Goal: Complete application form

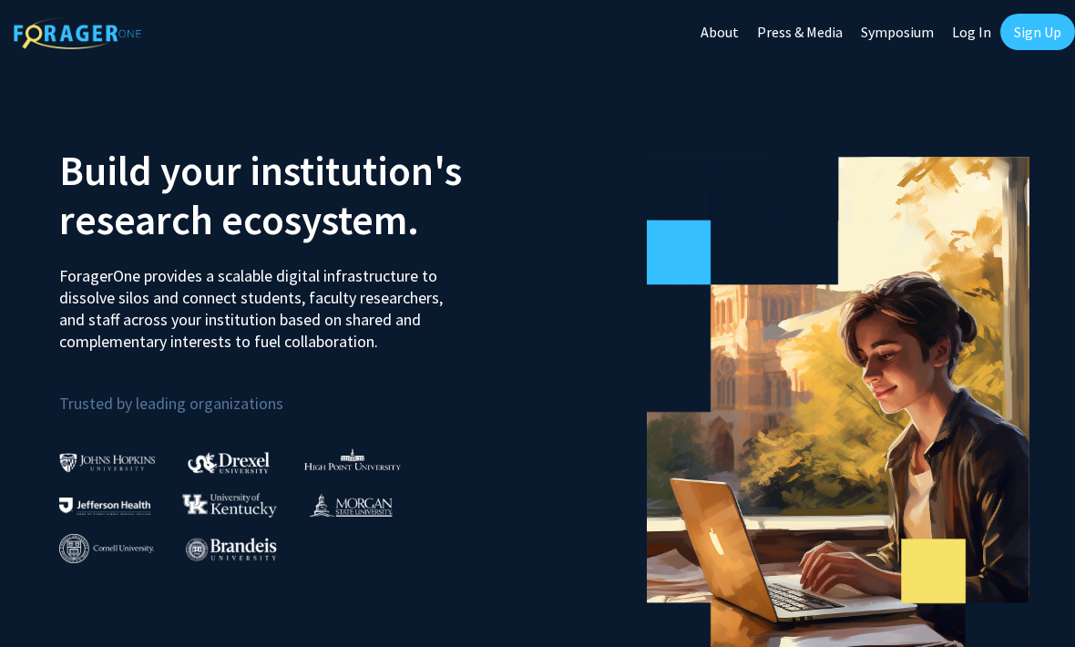
click at [977, 27] on link "Log In" at bounding box center [971, 32] width 57 height 64
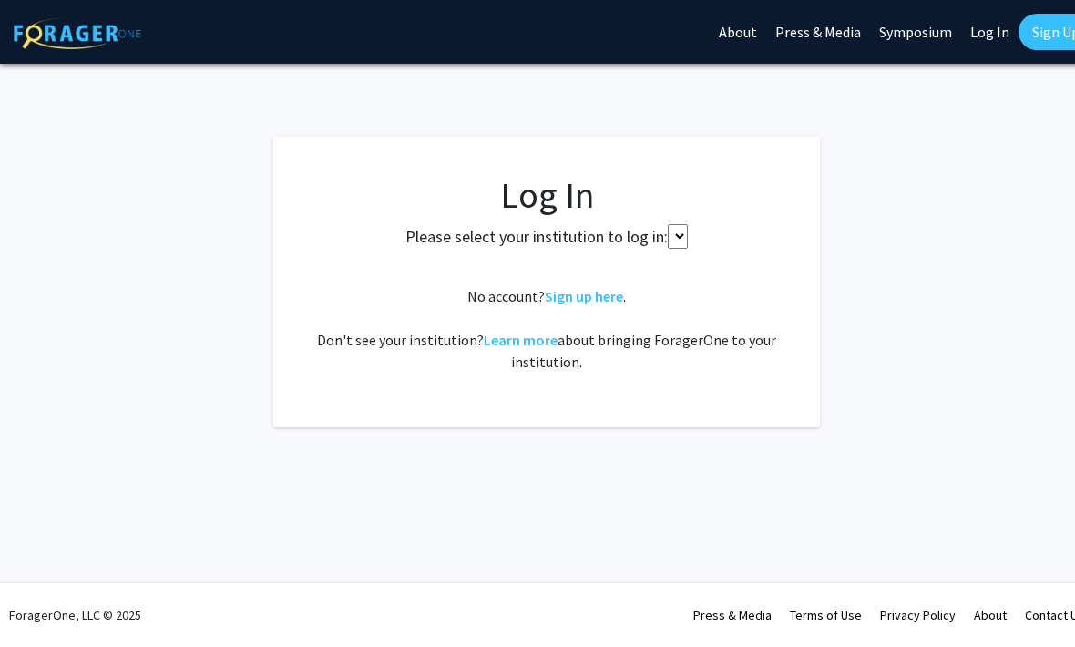
select select
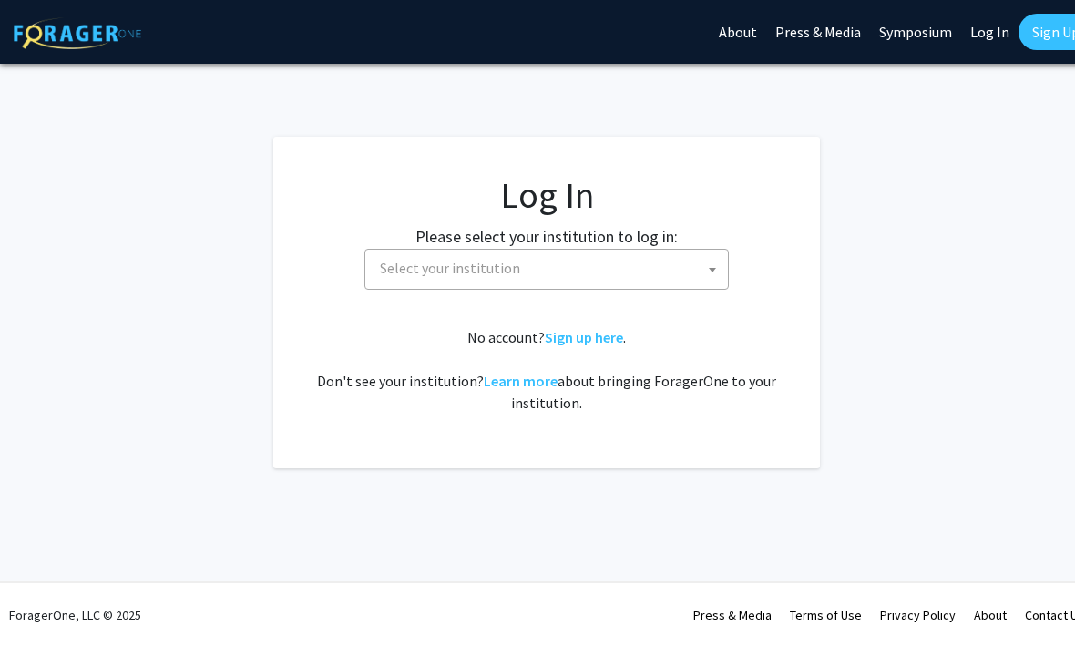
click at [540, 284] on span "Select your institution" at bounding box center [550, 268] width 355 height 37
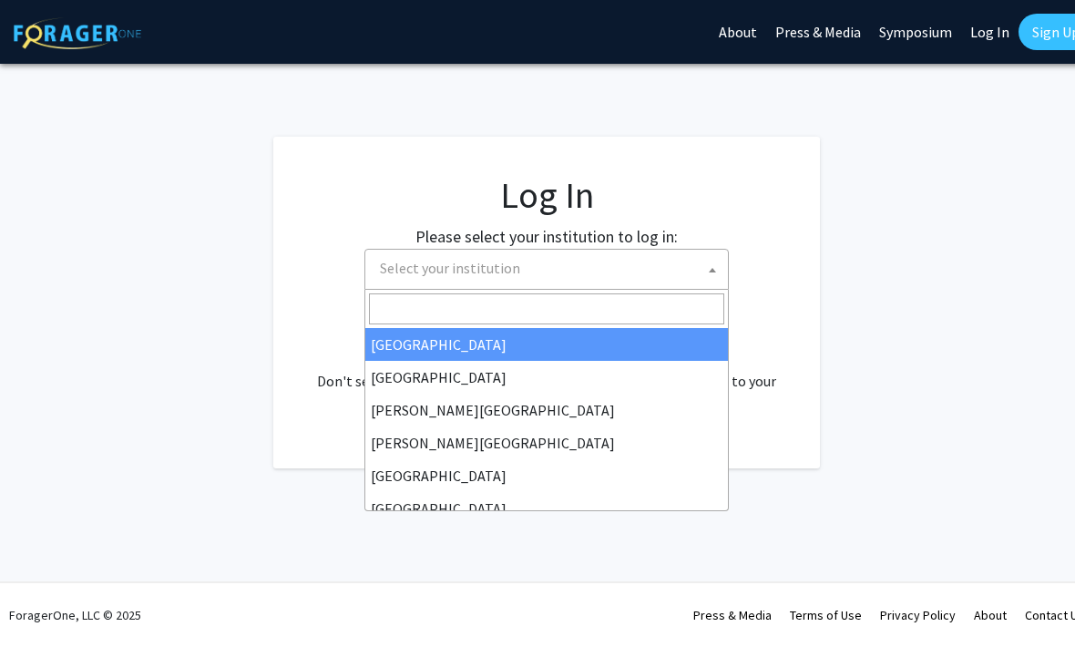
click at [520, 308] on input "Search" at bounding box center [546, 308] width 355 height 31
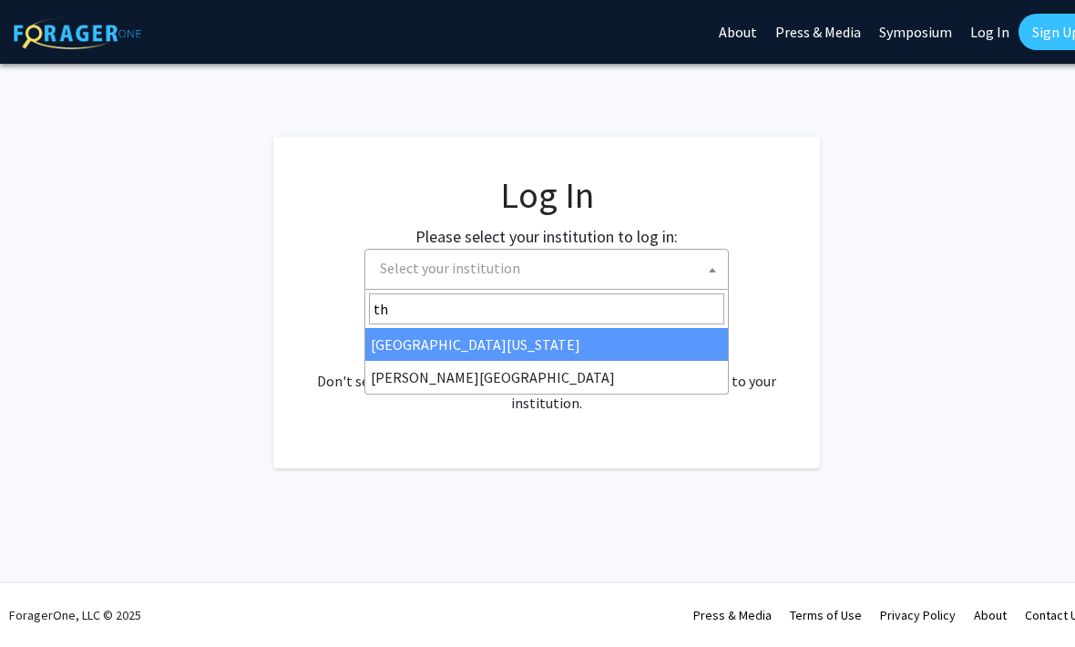
type input "tho"
select select "24"
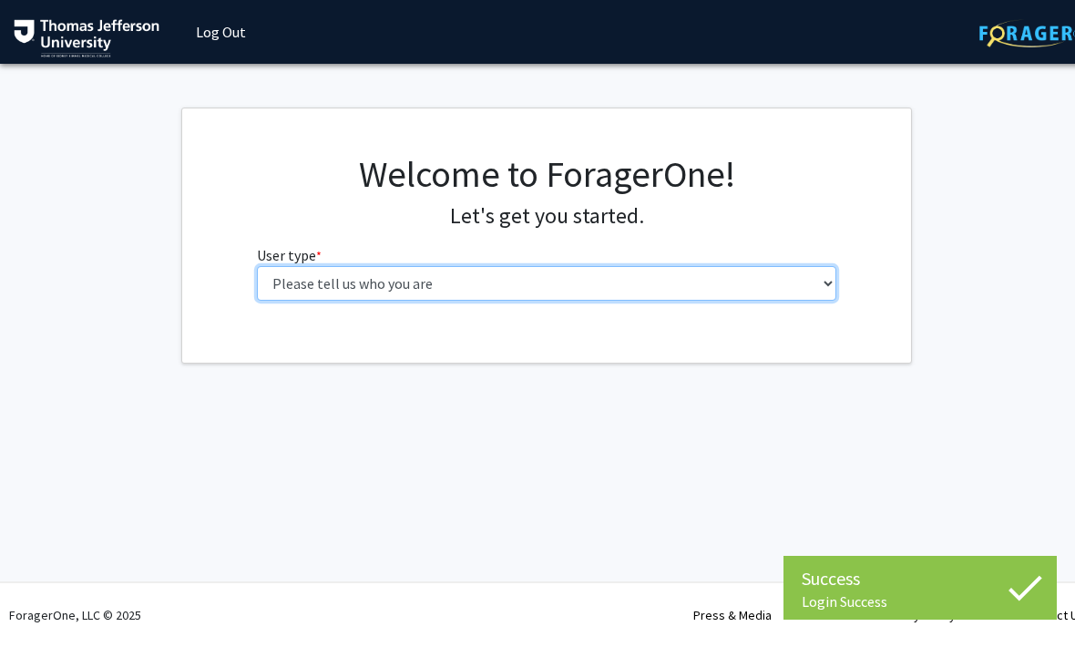
click at [577, 296] on select "Please tell us who you are Undergraduate Student Master's Student Doctoral Cand…" at bounding box center [547, 283] width 580 height 35
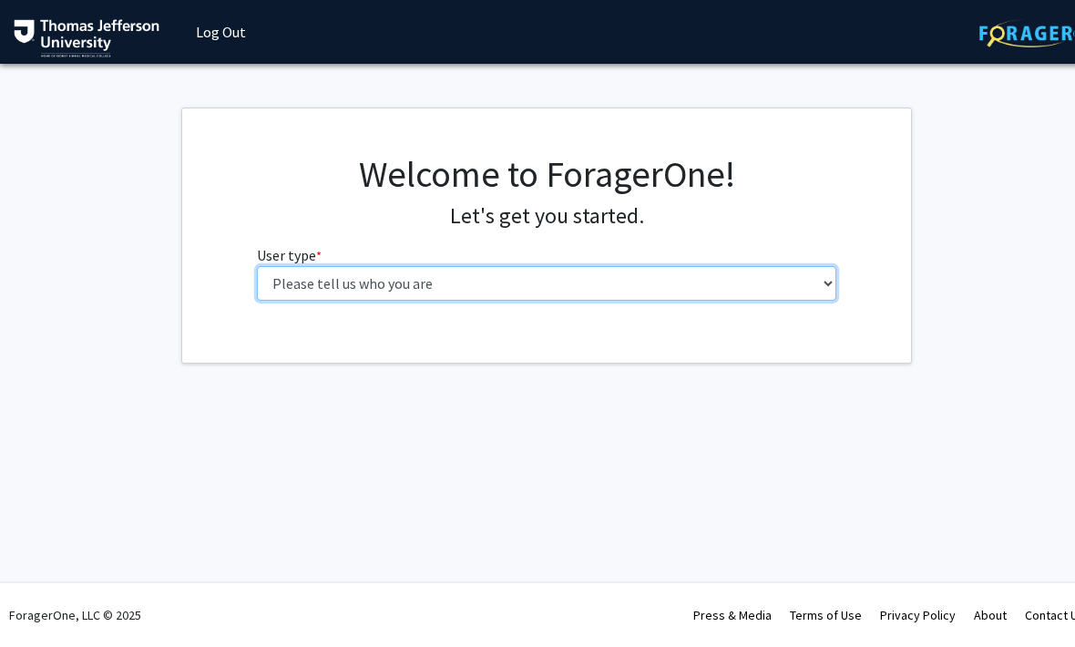
select select "3: doc"
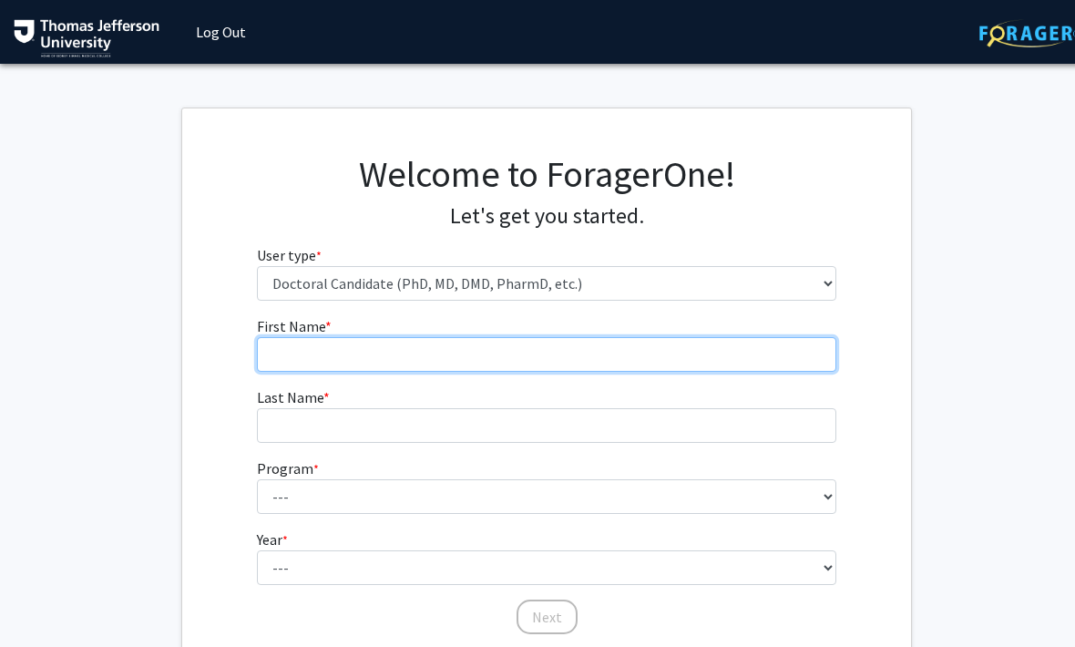
click at [559, 353] on input "First Name * required" at bounding box center [547, 354] width 580 height 35
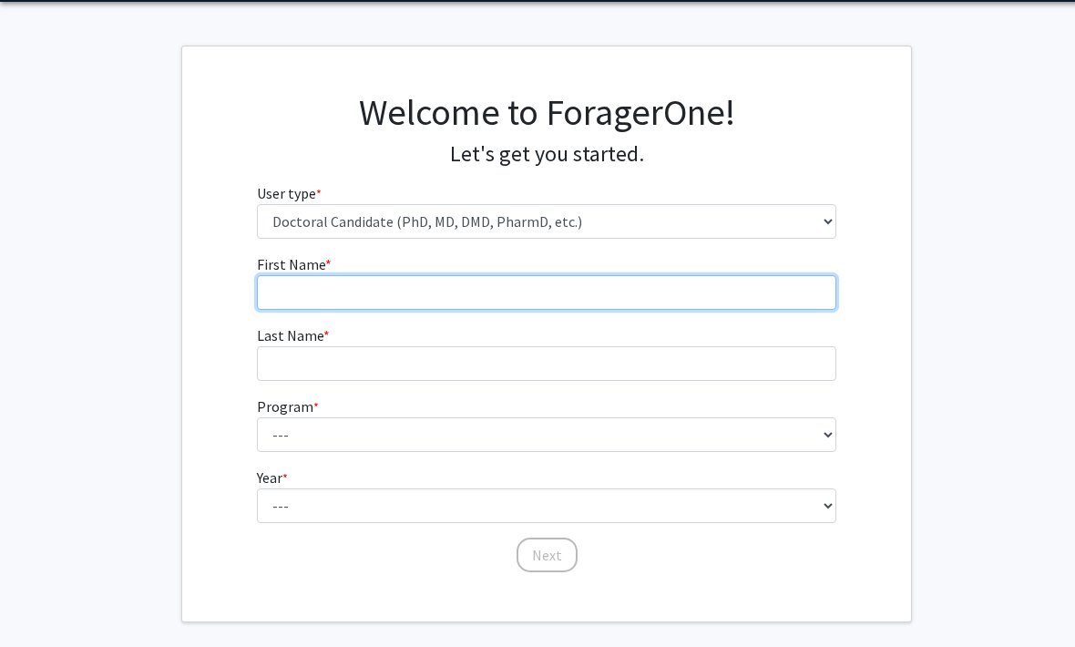
scroll to position [74, 0]
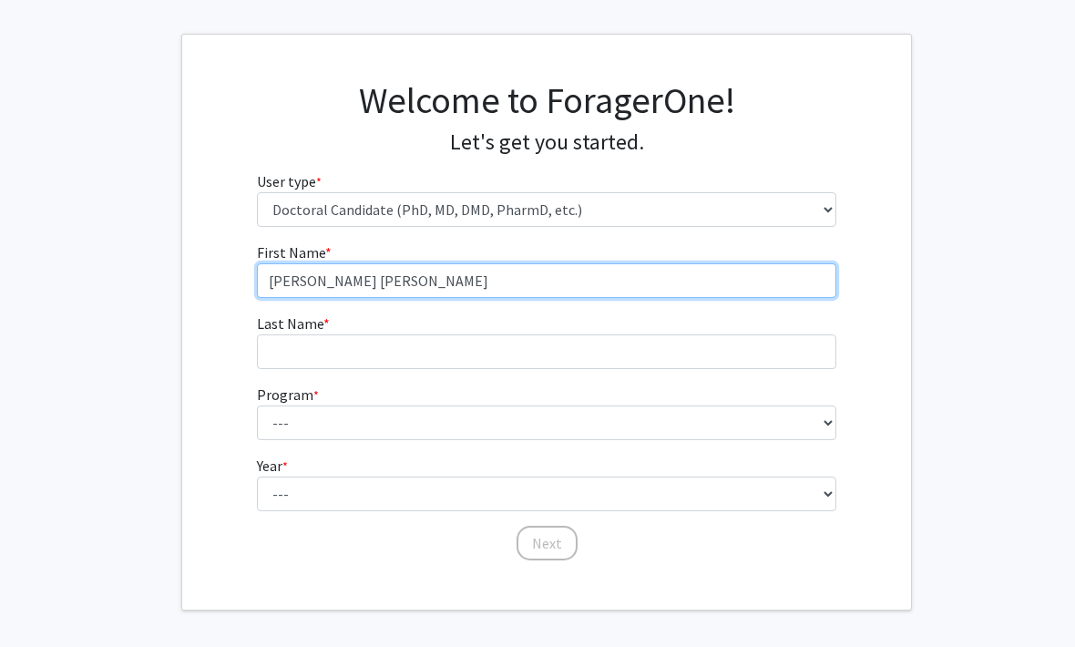
type input "Maria Alejandra"
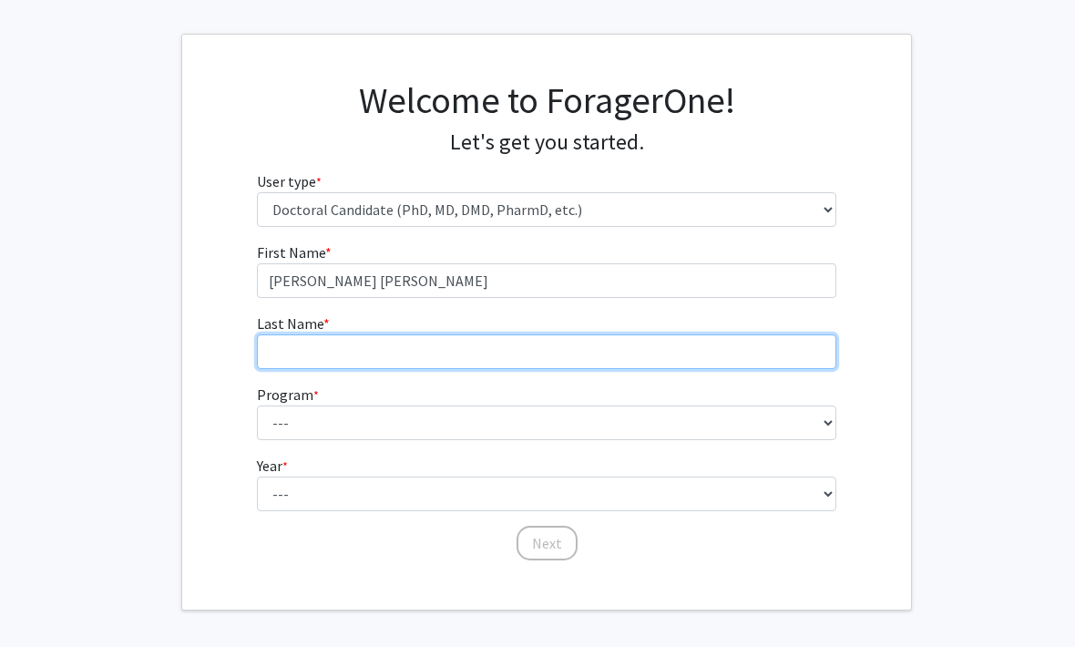
click at [346, 343] on input "Last Name * required" at bounding box center [547, 351] width 580 height 35
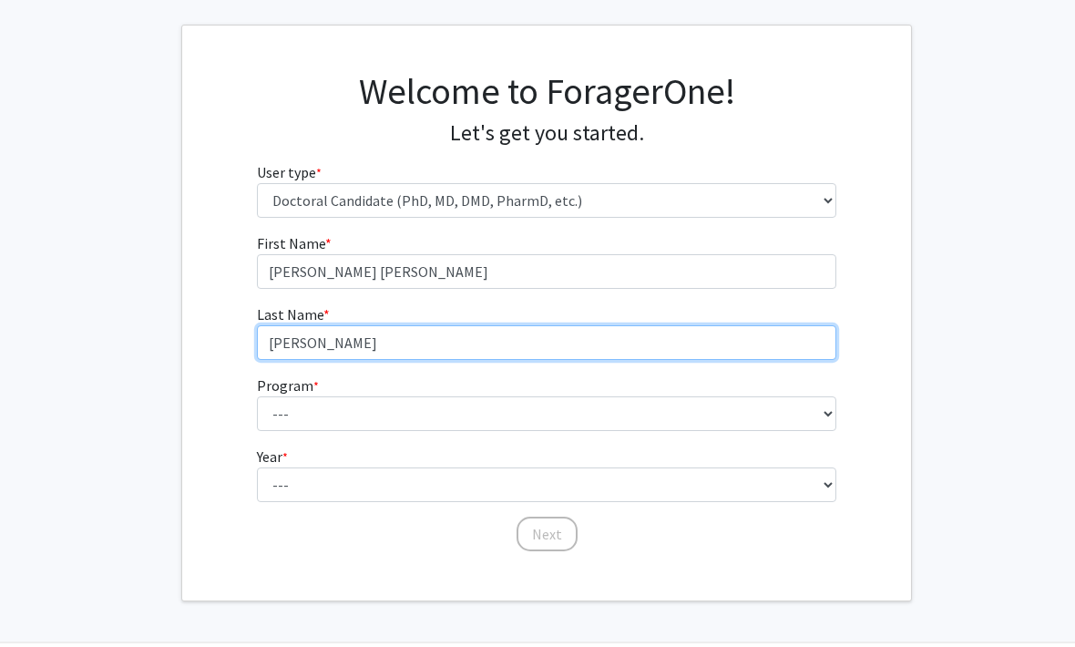
type input "Daniels"
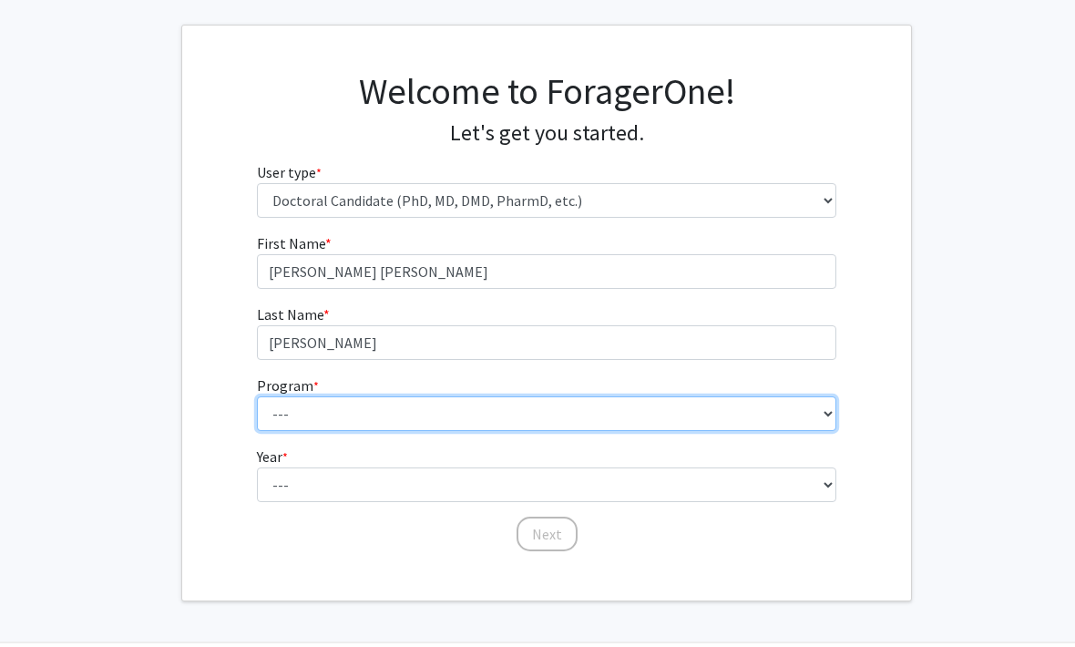
click at [385, 413] on select "--- Accelerated 3+3 BS in Health Sciences/Doctor of Occupational Therapy Accele…" at bounding box center [547, 414] width 580 height 35
select select "35: 815"
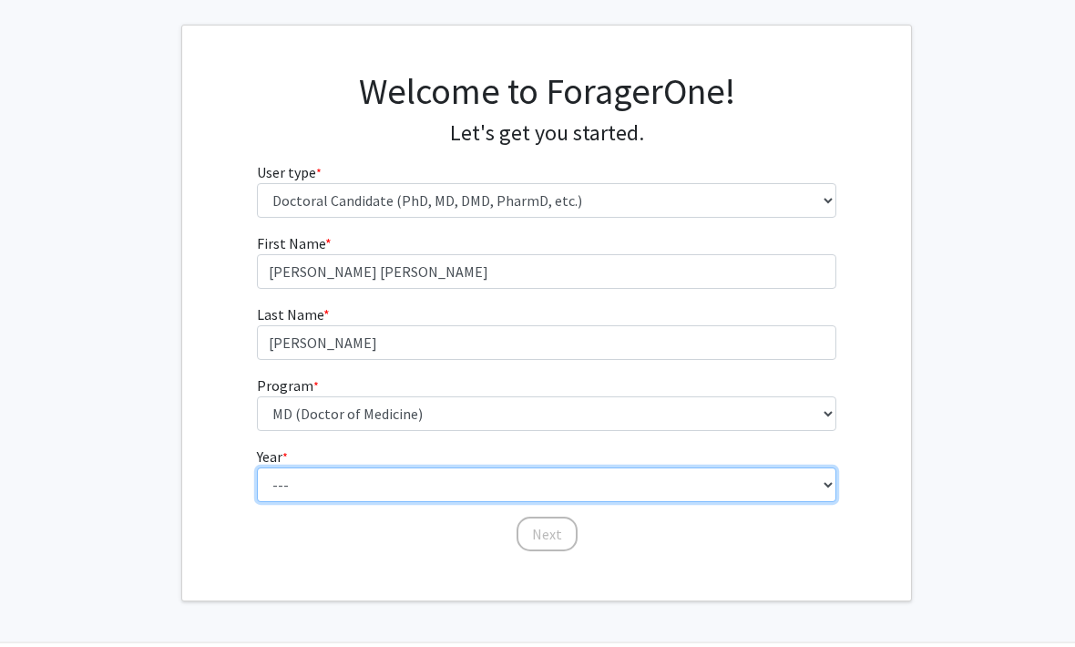
click at [618, 473] on select "--- First Year Second Year Third Year Fourth Year Fifth Year Sixth Year Seventh…" at bounding box center [547, 485] width 580 height 35
select select "1: first_year"
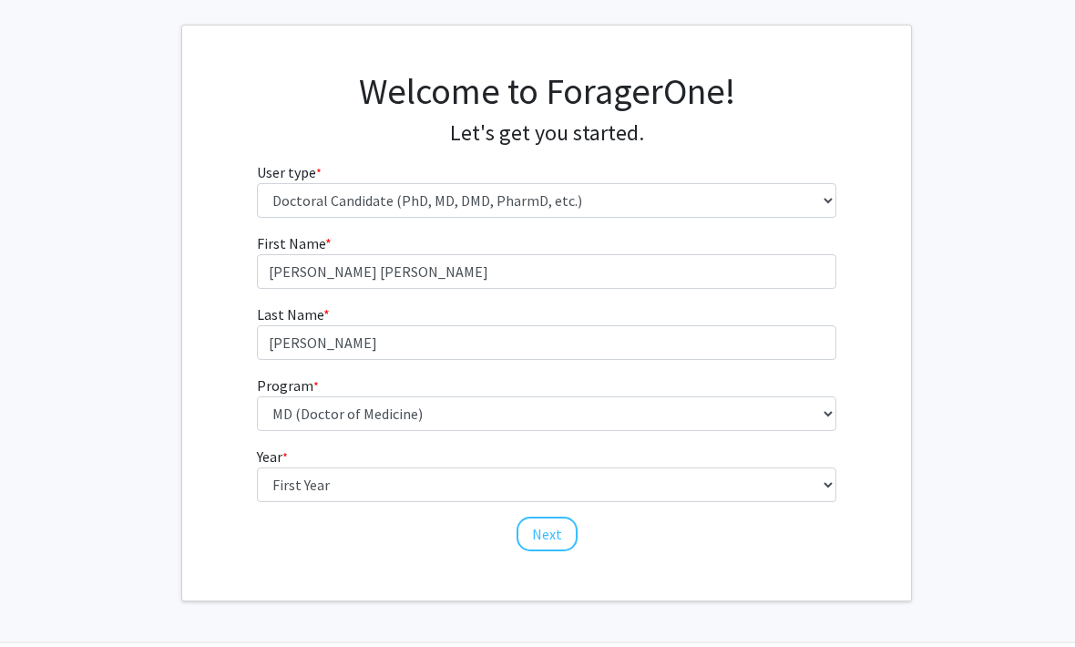
click at [554, 537] on button "Next" at bounding box center [547, 535] width 61 height 35
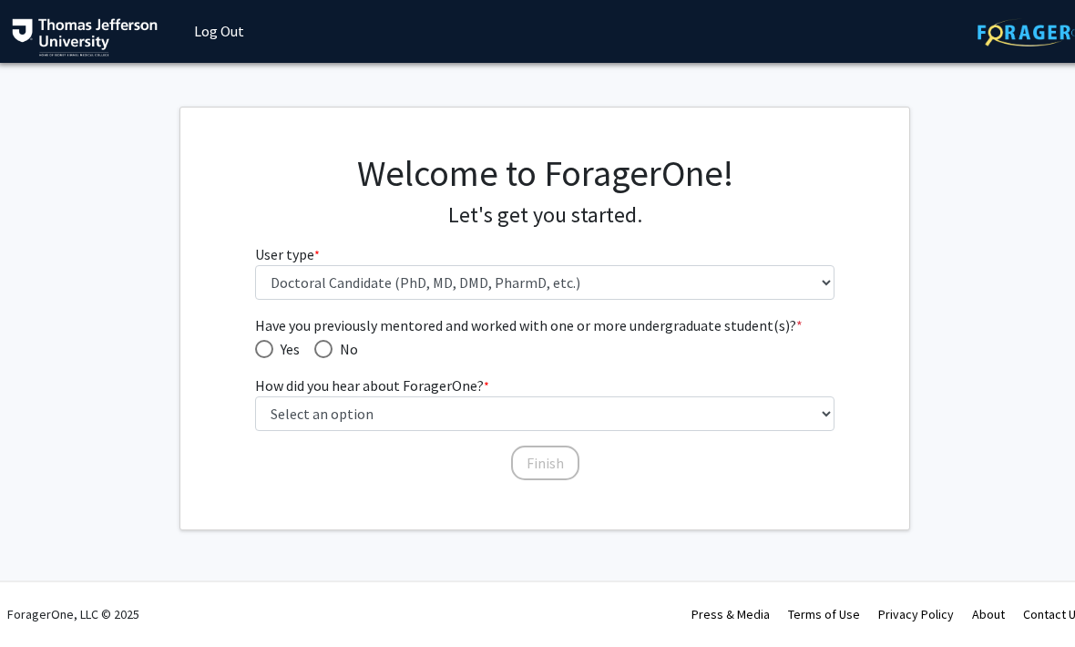
scroll to position [0, 1]
click at [274, 342] on span "Yes" at bounding box center [287, 350] width 26 height 22
click at [274, 342] on input "Yes" at bounding box center [265, 350] width 18 height 18
radio input "true"
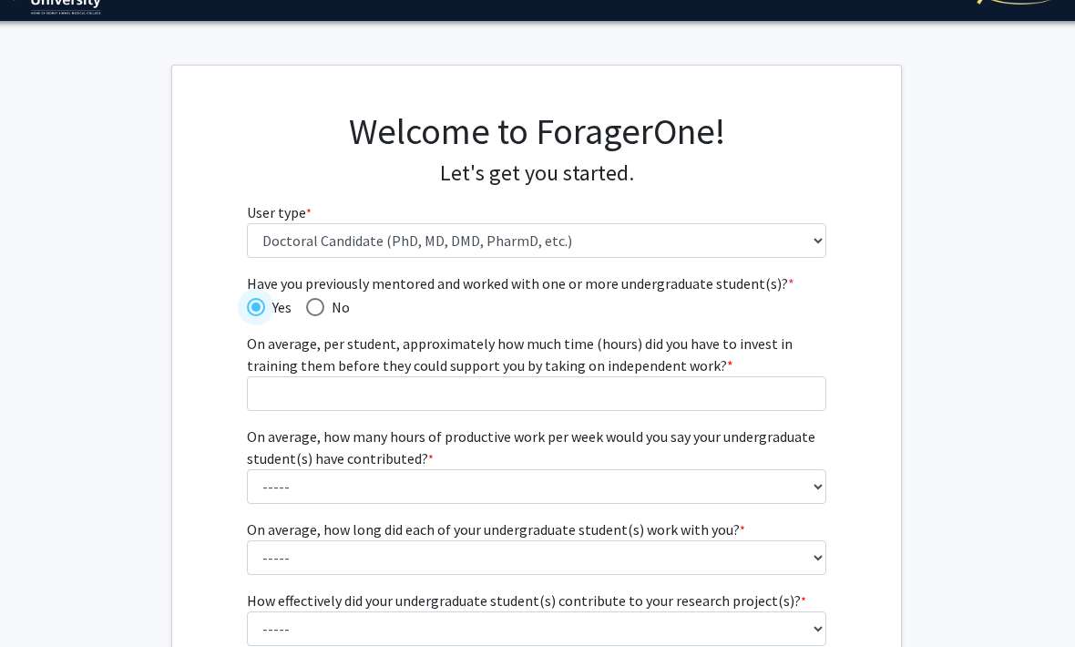
scroll to position [0, 9]
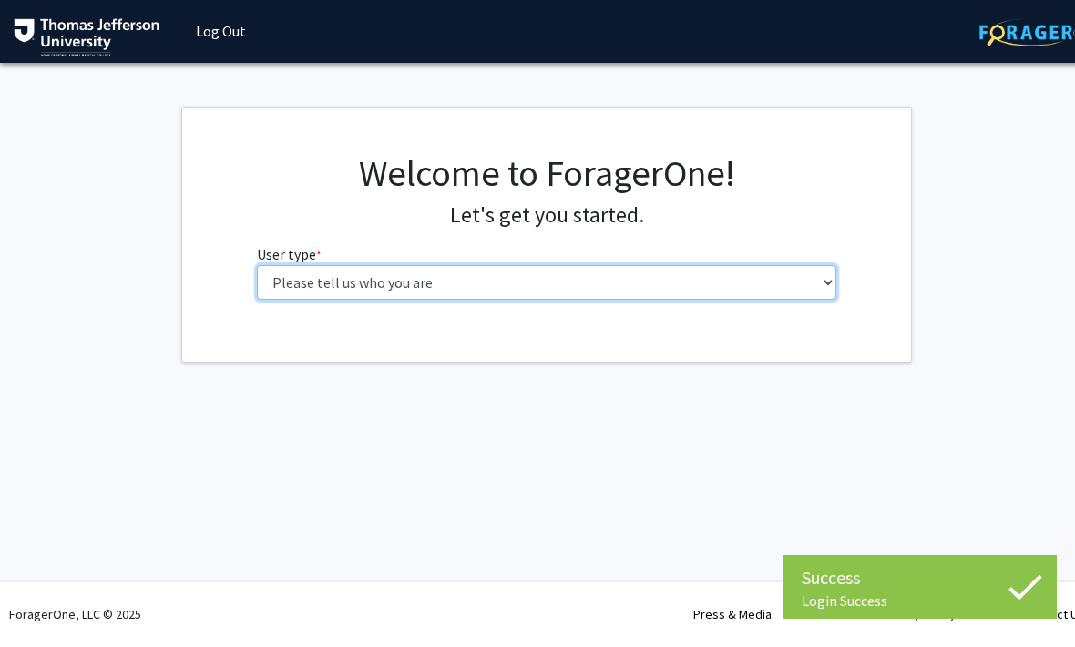
click at [532, 285] on select "Please tell us who you are Undergraduate Student Master's Student Doctoral Cand…" at bounding box center [547, 283] width 580 height 35
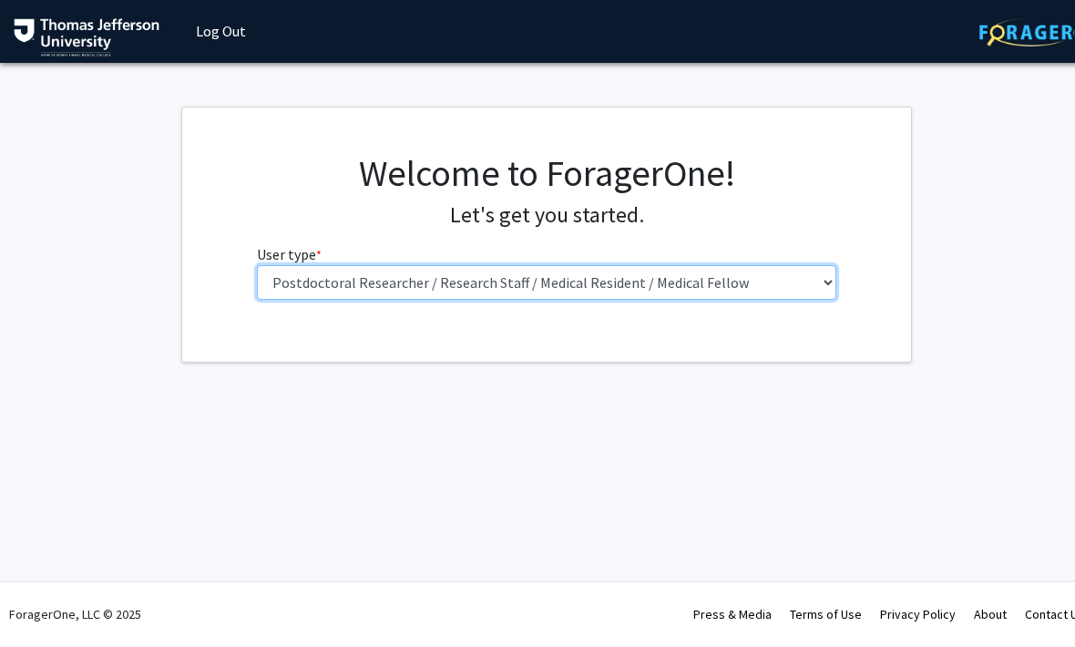
scroll to position [1, 0]
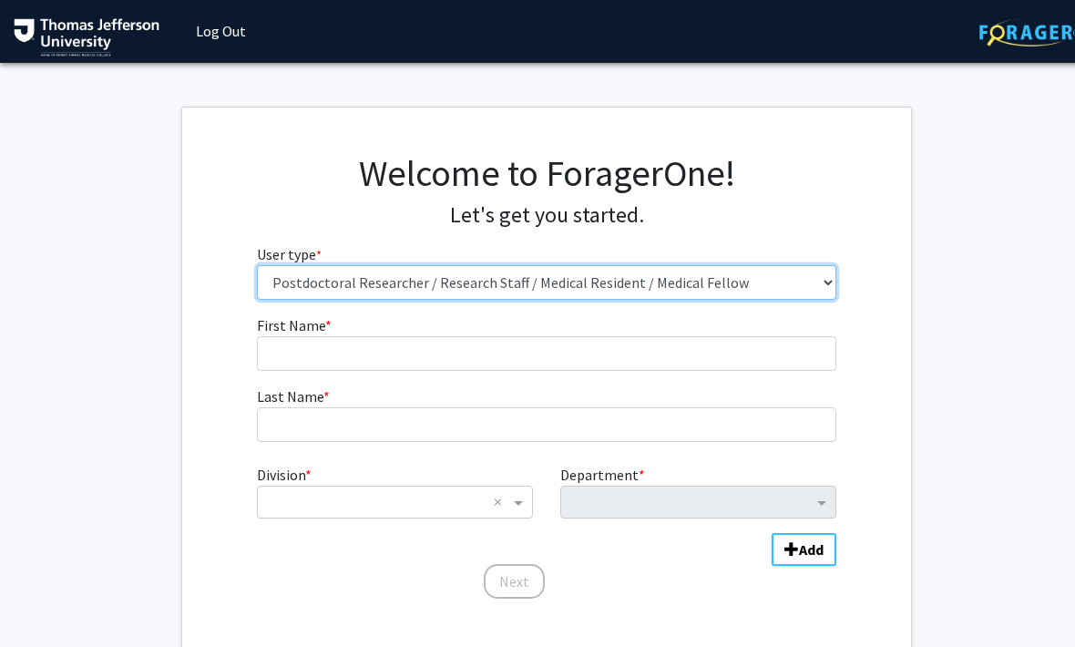
click at [739, 272] on select "Please tell us who you are Undergraduate Student Master's Student Doctoral Cand…" at bounding box center [547, 282] width 580 height 35
select select "3: doc"
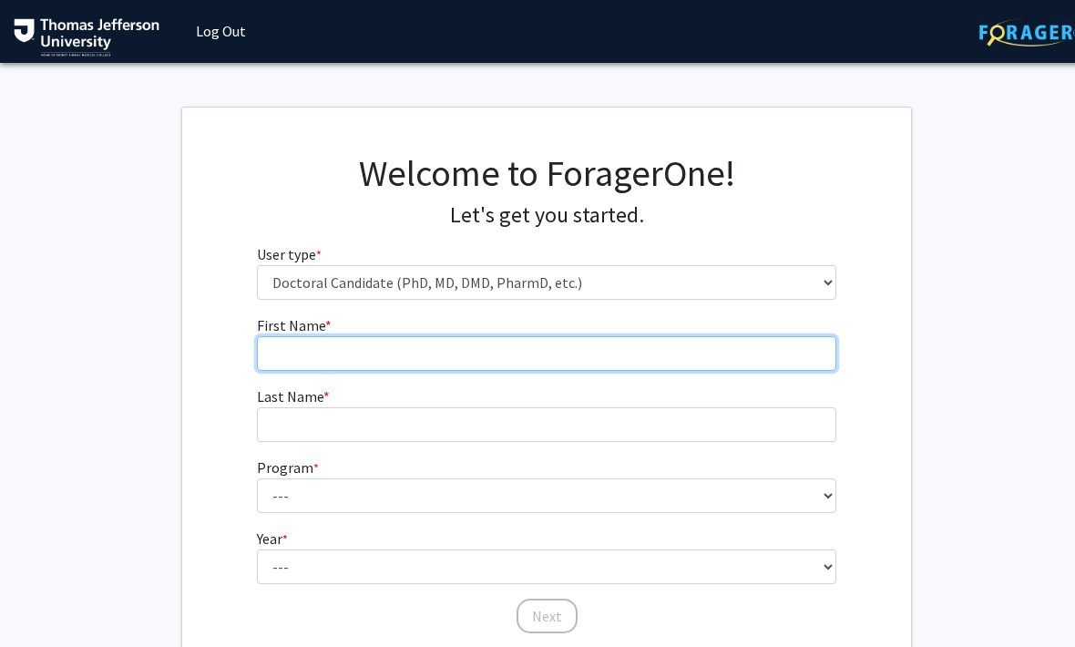
click at [424, 367] on input "First Name * required" at bounding box center [547, 353] width 580 height 35
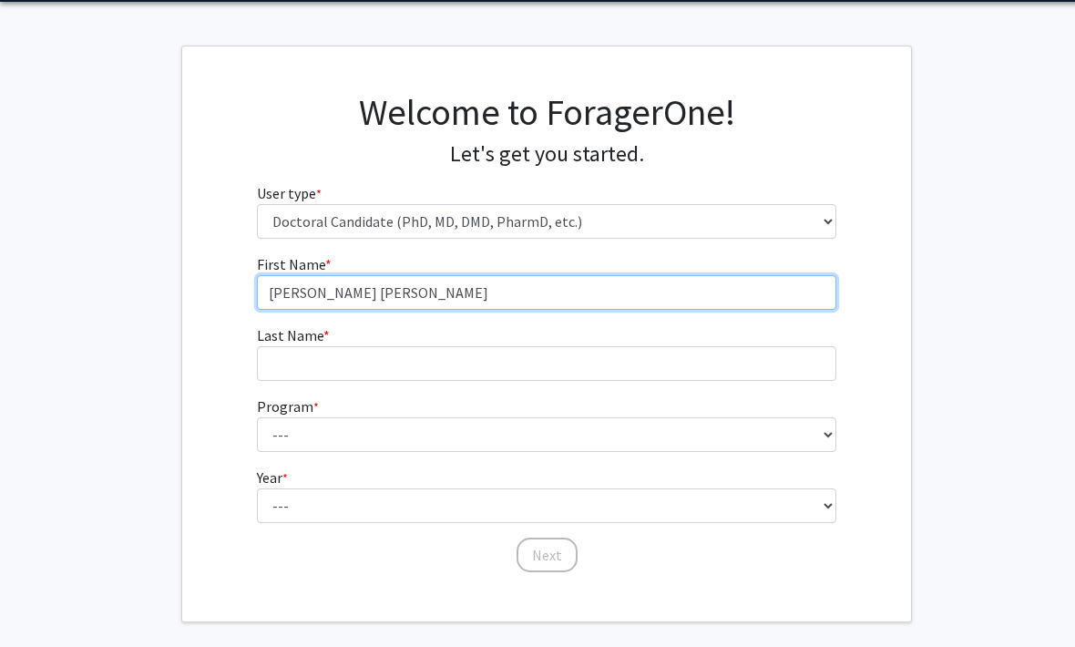
type input "Maria Alejandra"
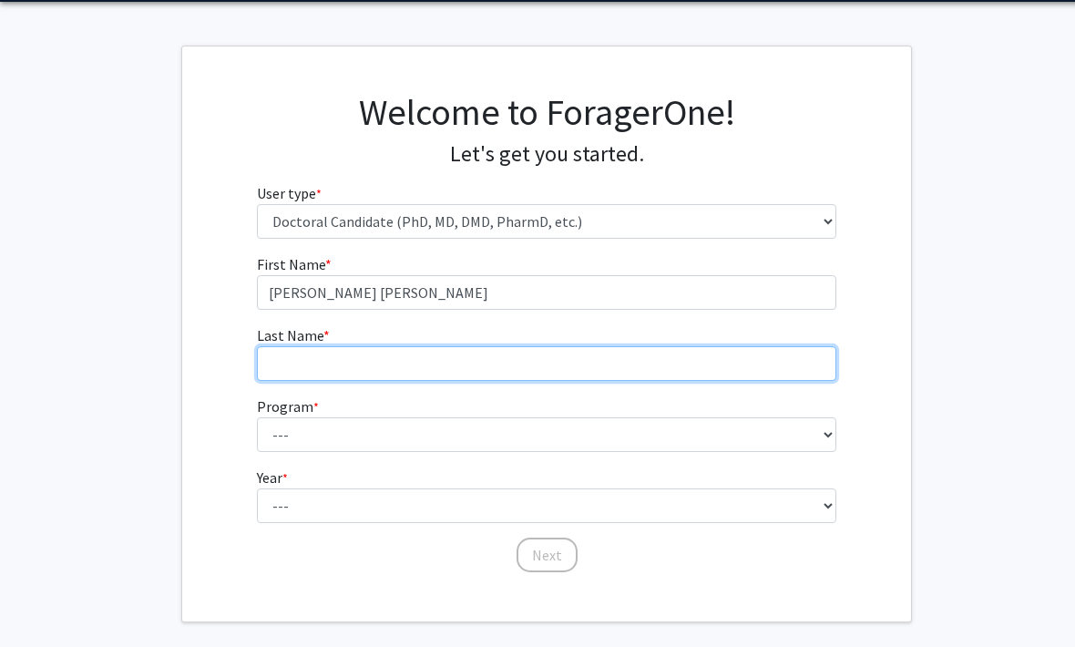
click at [348, 360] on input "Last Name * required" at bounding box center [547, 364] width 580 height 35
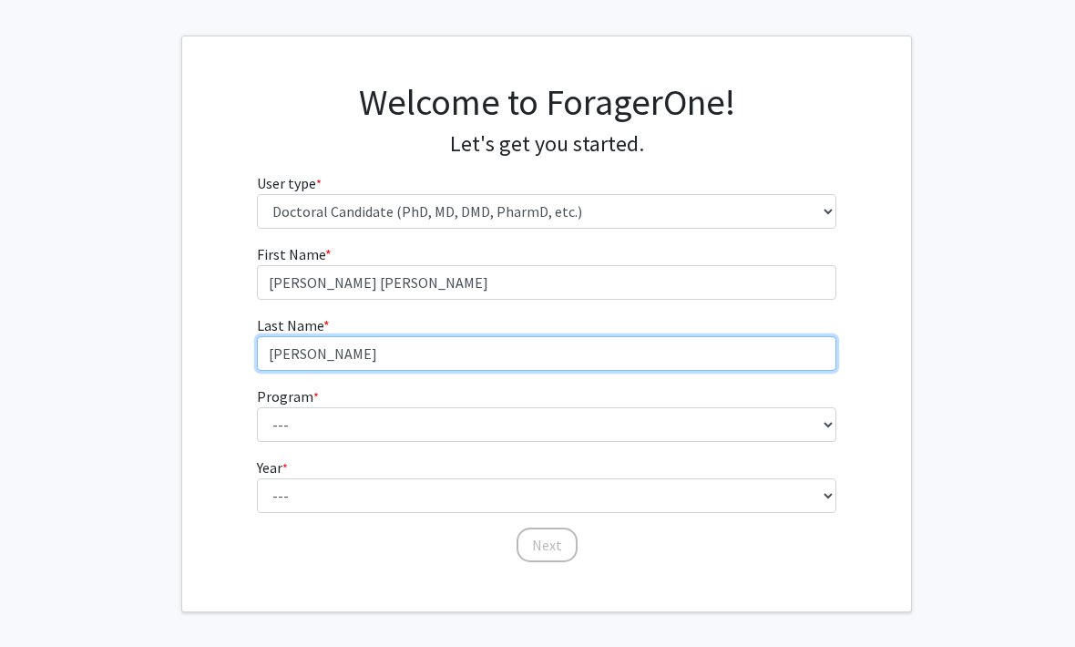
scroll to position [82, 0]
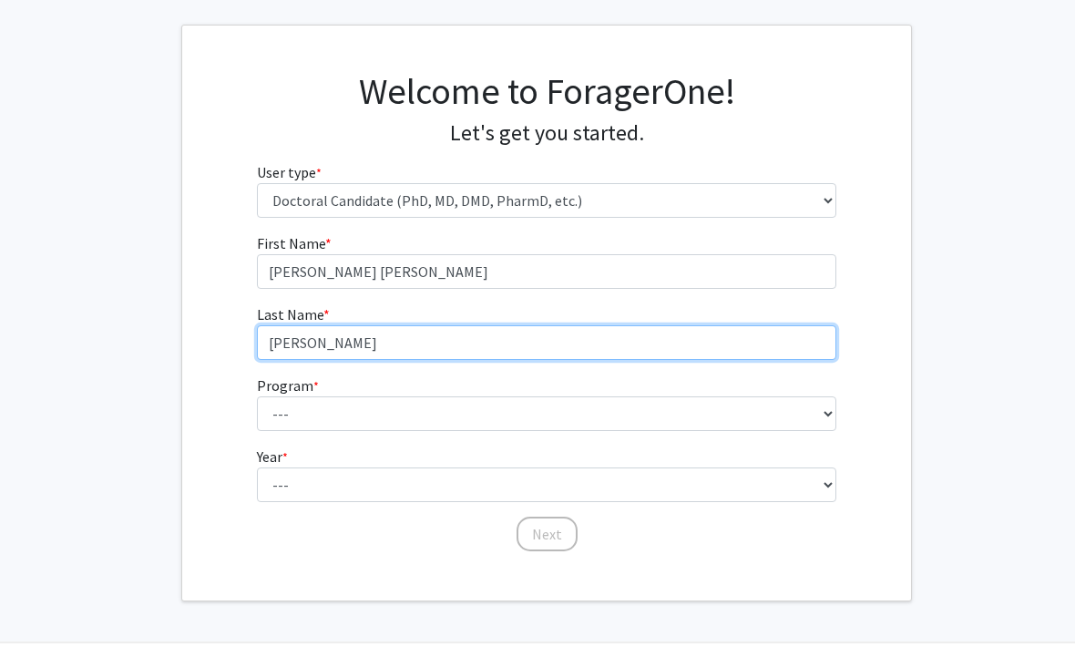
type input "Daniels"
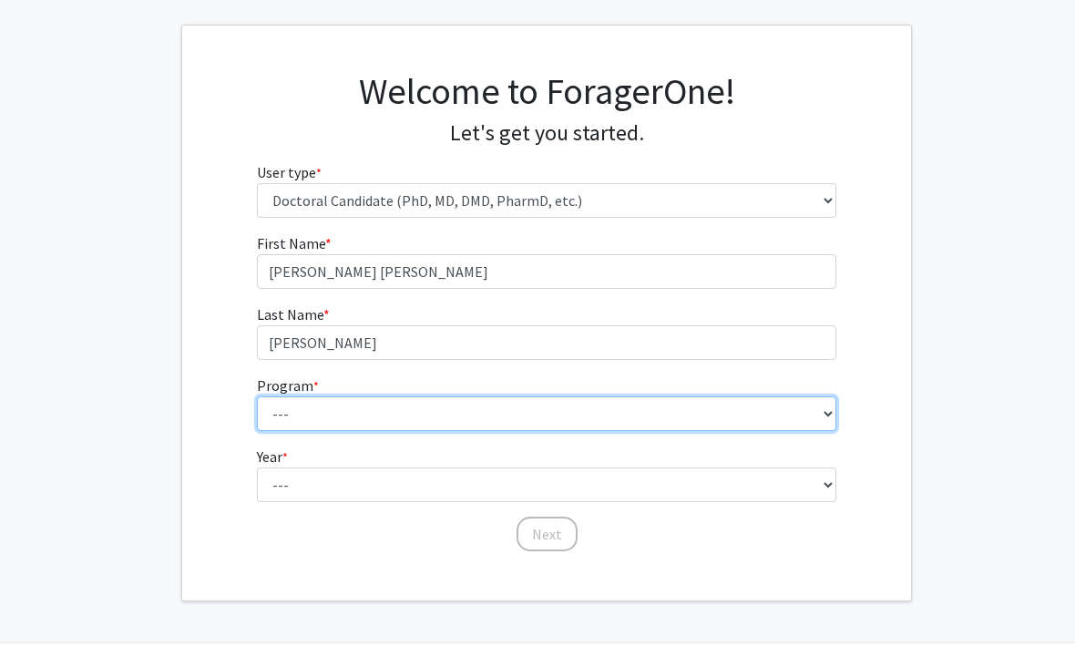
click at [369, 409] on select "--- Accelerated 3+3 BS in Health Sciences/Doctor of Occupational Therapy Accele…" at bounding box center [547, 414] width 580 height 35
select select "35: 815"
click at [589, 411] on select "--- Accelerated 3+3 BS in Health Sciences/Doctor of Occupational Therapy Accele…" at bounding box center [547, 414] width 580 height 35
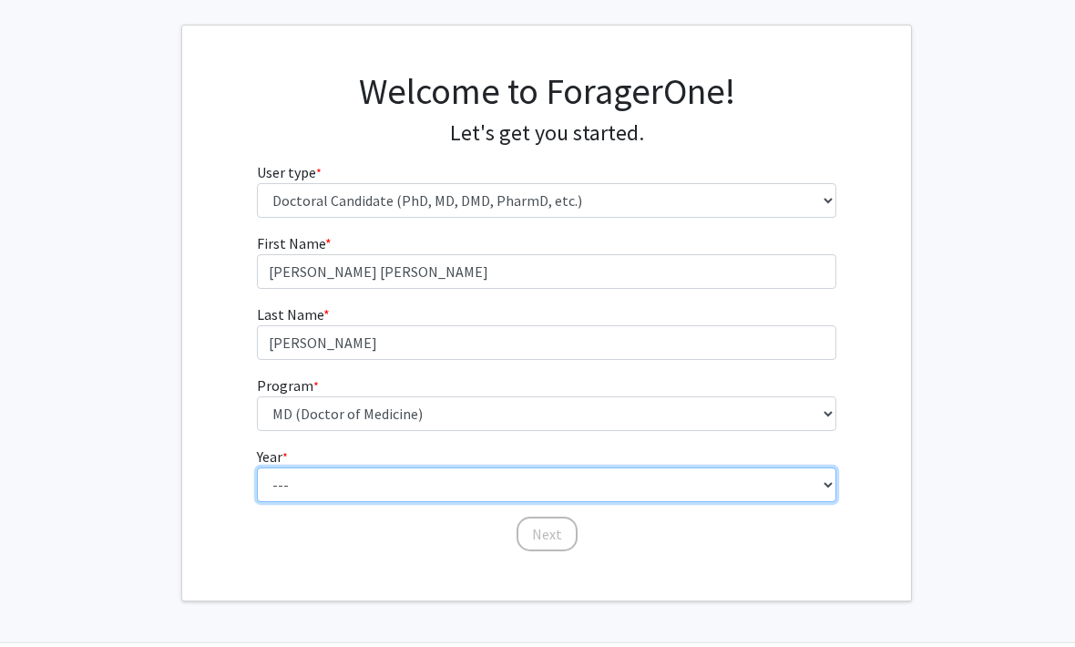
click at [407, 500] on select "--- First Year Second Year Third Year Fourth Year Fifth Year Sixth Year Seventh…" at bounding box center [547, 485] width 580 height 35
click at [455, 468] on select "--- First Year Second Year Third Year Fourth Year Fifth Year Sixth Year Seventh…" at bounding box center [547, 485] width 580 height 35
select select "1: first_year"
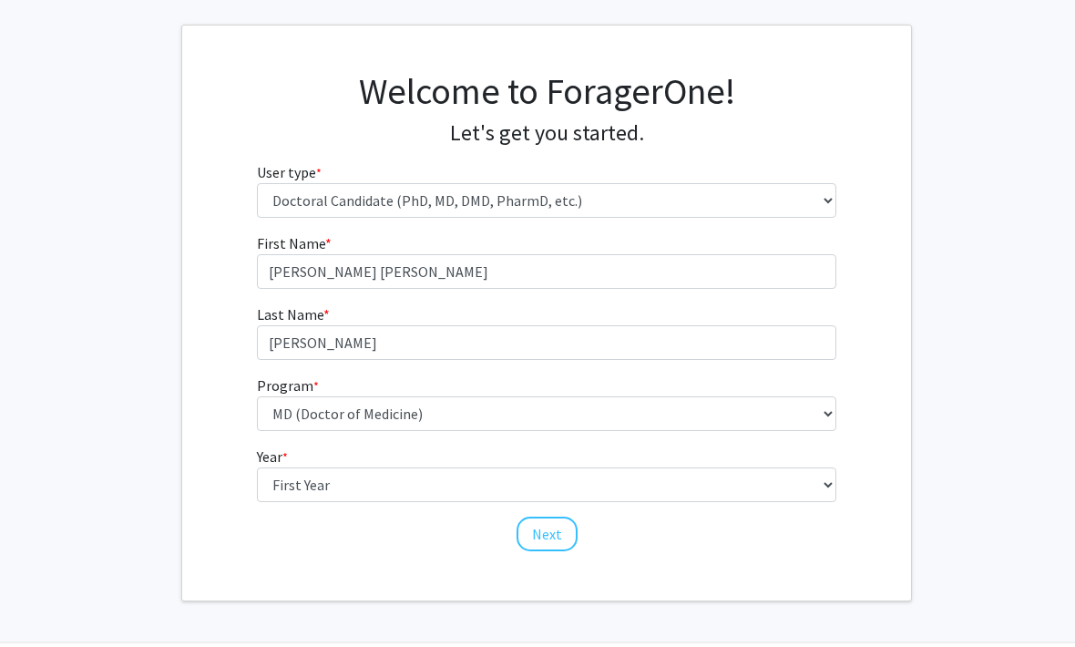
click at [561, 538] on button "Next" at bounding box center [547, 535] width 61 height 35
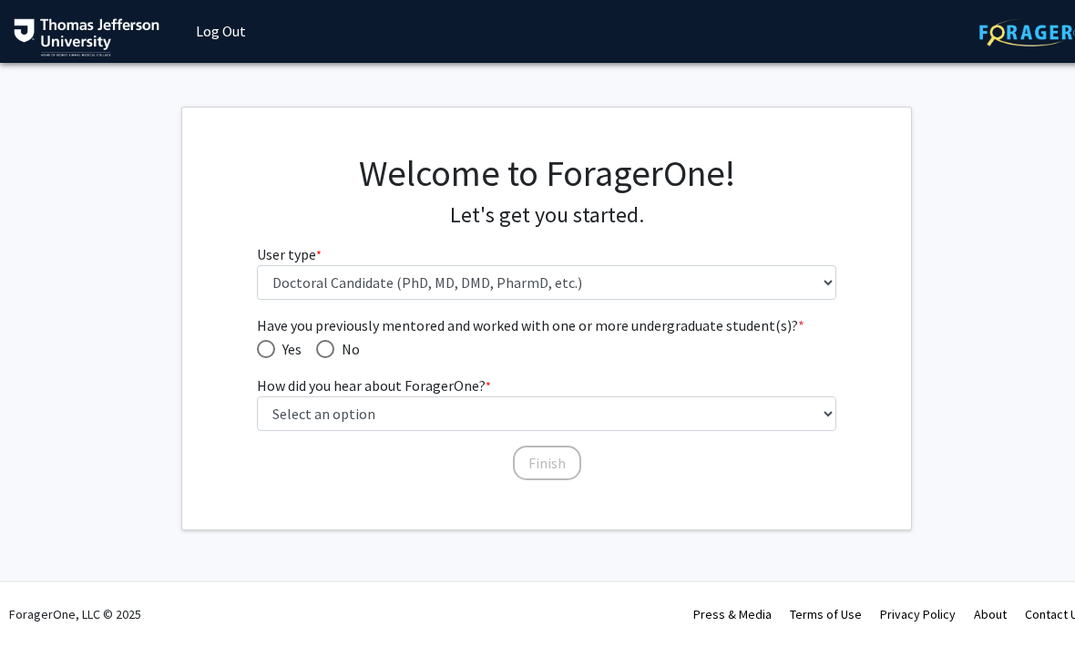
scroll to position [0, 0]
click at [278, 339] on span "Yes" at bounding box center [288, 350] width 26 height 22
click at [275, 341] on input "Yes" at bounding box center [266, 350] width 18 height 18
radio input "true"
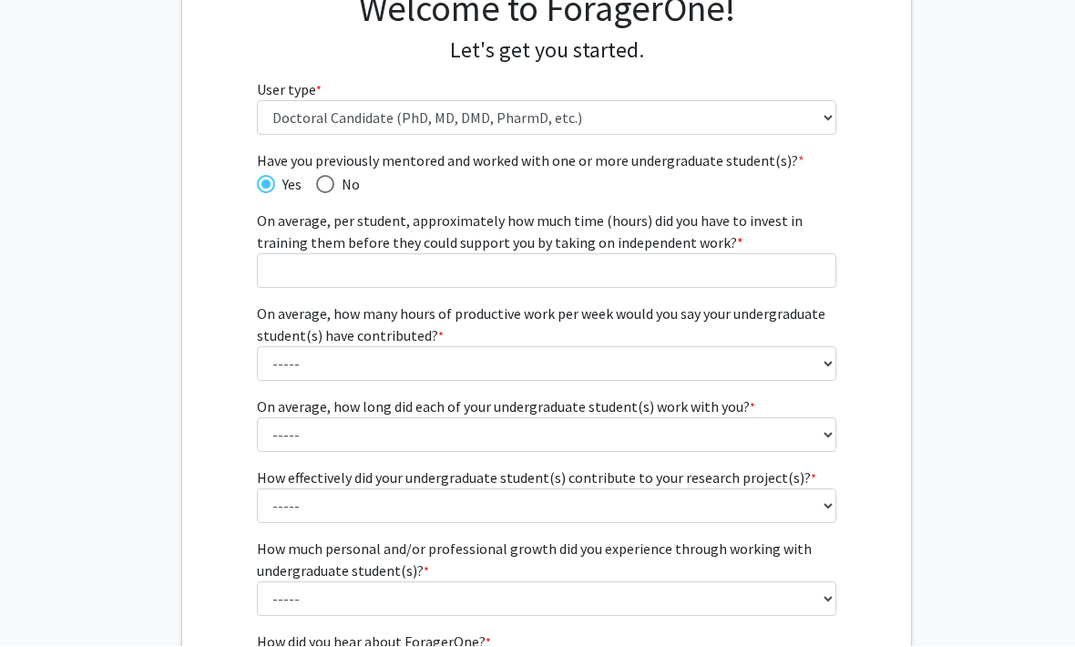
scroll to position [166, 0]
click at [325, 175] on span "Have you previously mentored and worked with one or more undergraduate student(…" at bounding box center [325, 184] width 18 height 18
click at [325, 175] on input "No" at bounding box center [325, 184] width 18 height 18
radio input "true"
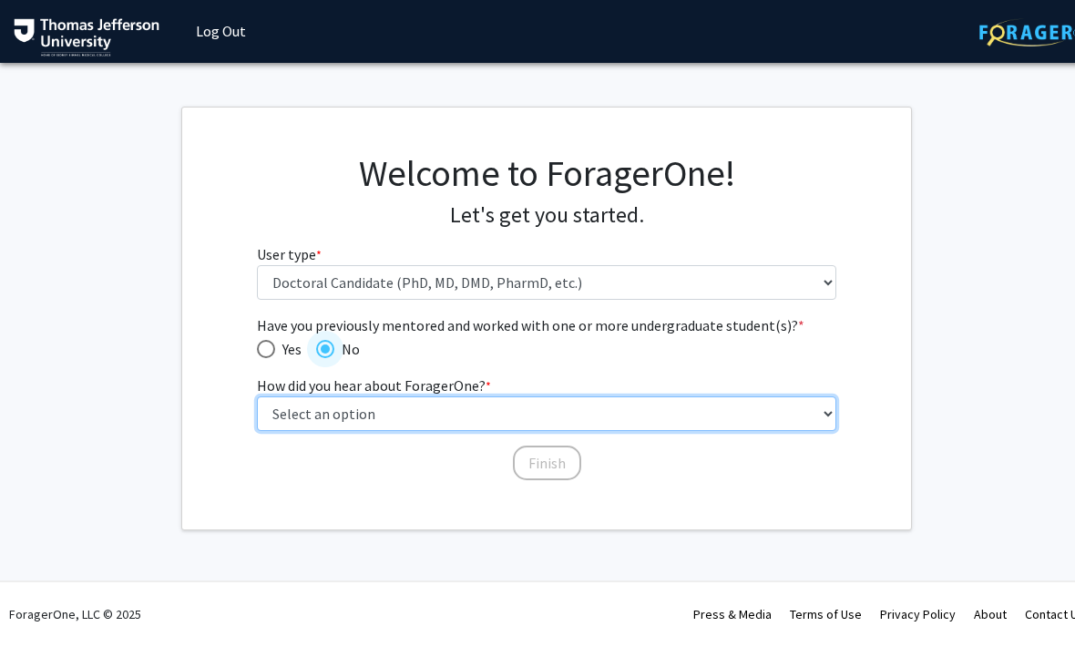
click at [562, 407] on select "Select an option Peer/student recommendation Faculty/staff recommendation Unive…" at bounding box center [547, 414] width 580 height 35
click at [526, 405] on select "Select an option Peer/student recommendation Faculty/staff recommendation Unive…" at bounding box center [547, 414] width 580 height 35
select select "2: faculty_recommendation"
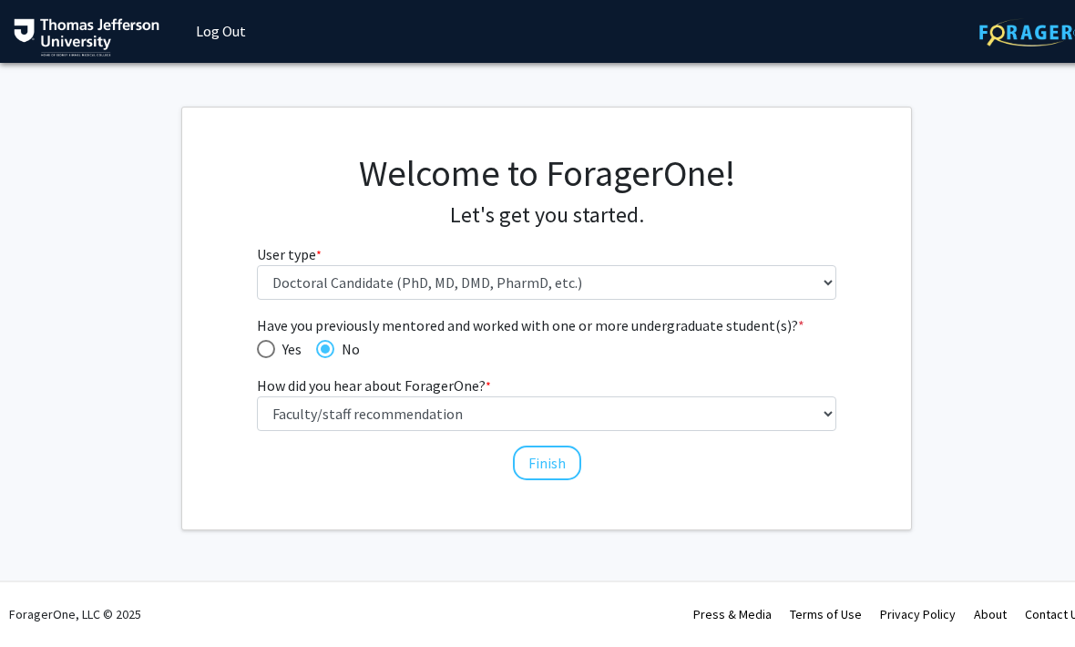
click at [544, 466] on button "Finish" at bounding box center [547, 463] width 68 height 35
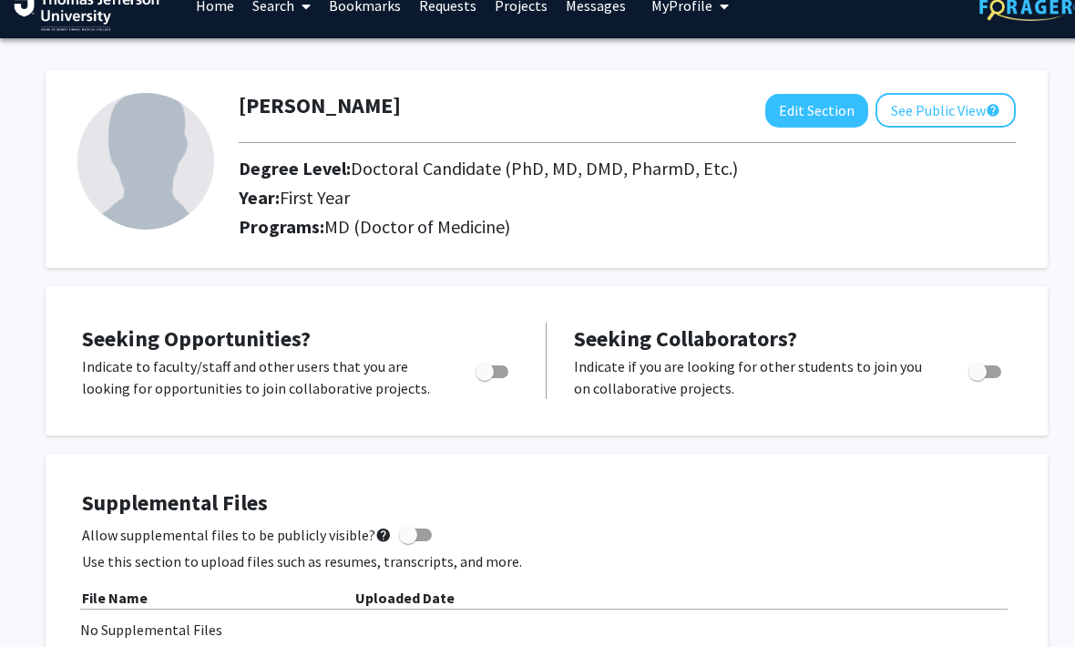
scroll to position [29, 0]
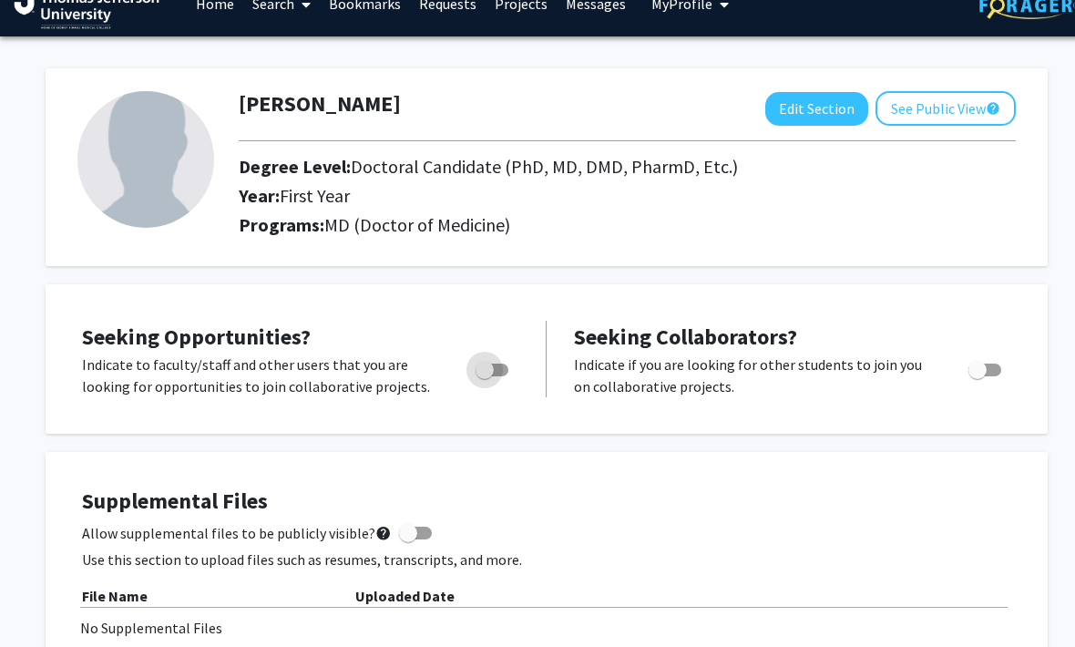
click at [487, 376] on label "Toggle" at bounding box center [488, 370] width 40 height 22
click at [485, 376] on input "Are you actively seeking opportunities?" at bounding box center [484, 376] width 1 height 1
checkbox input "true"
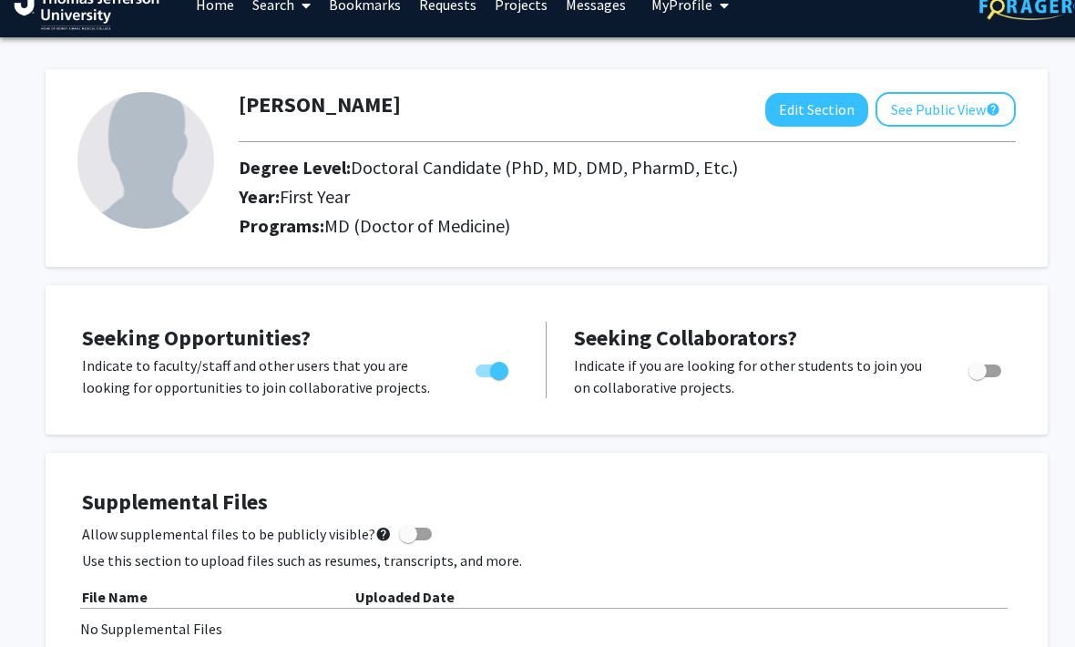
scroll to position [0, 0]
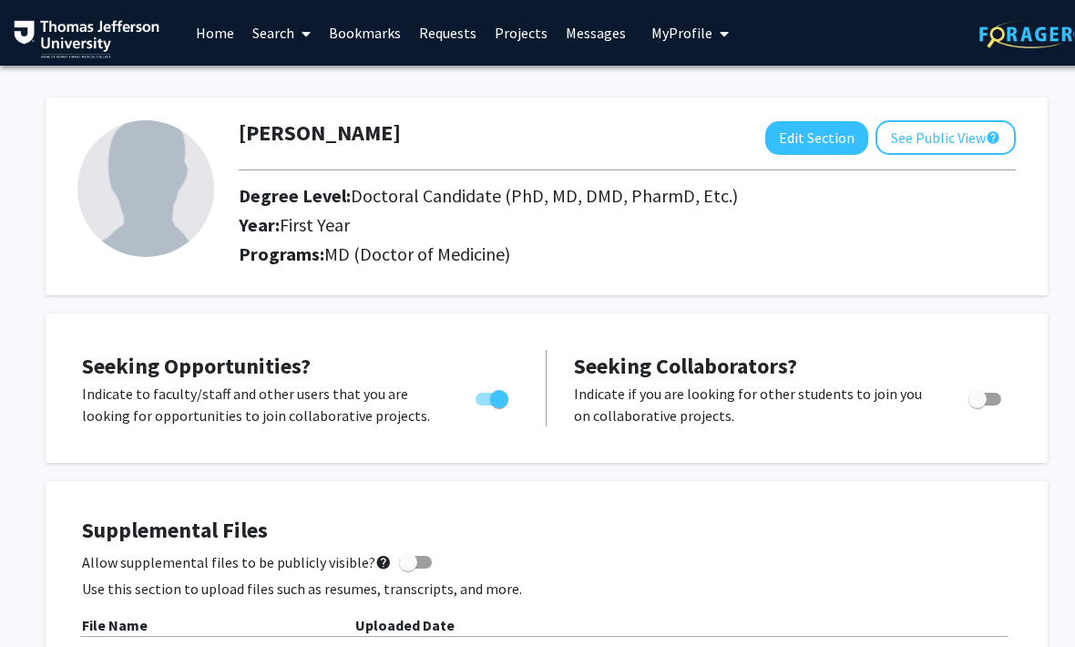
click at [295, 33] on span at bounding box center [302, 34] width 16 height 64
click at [359, 84] on span "Faculty/Staff" at bounding box center [310, 84] width 134 height 36
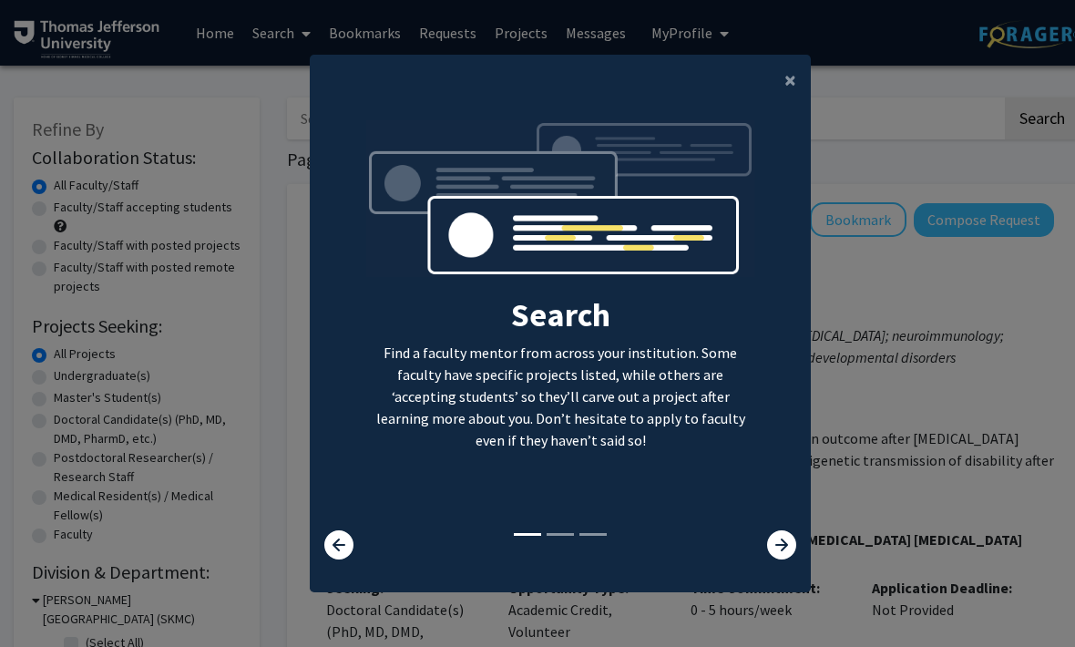
click at [789, 94] on span "×" at bounding box center [790, 80] width 12 height 28
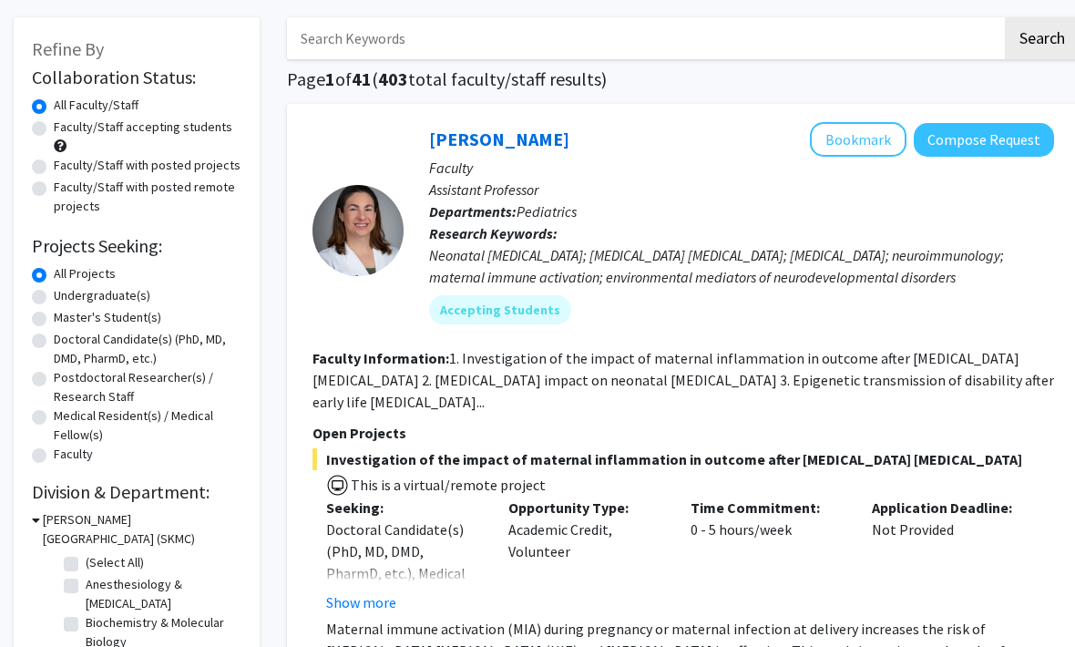
scroll to position [79, 0]
